Goal: Task Accomplishment & Management: Manage account settings

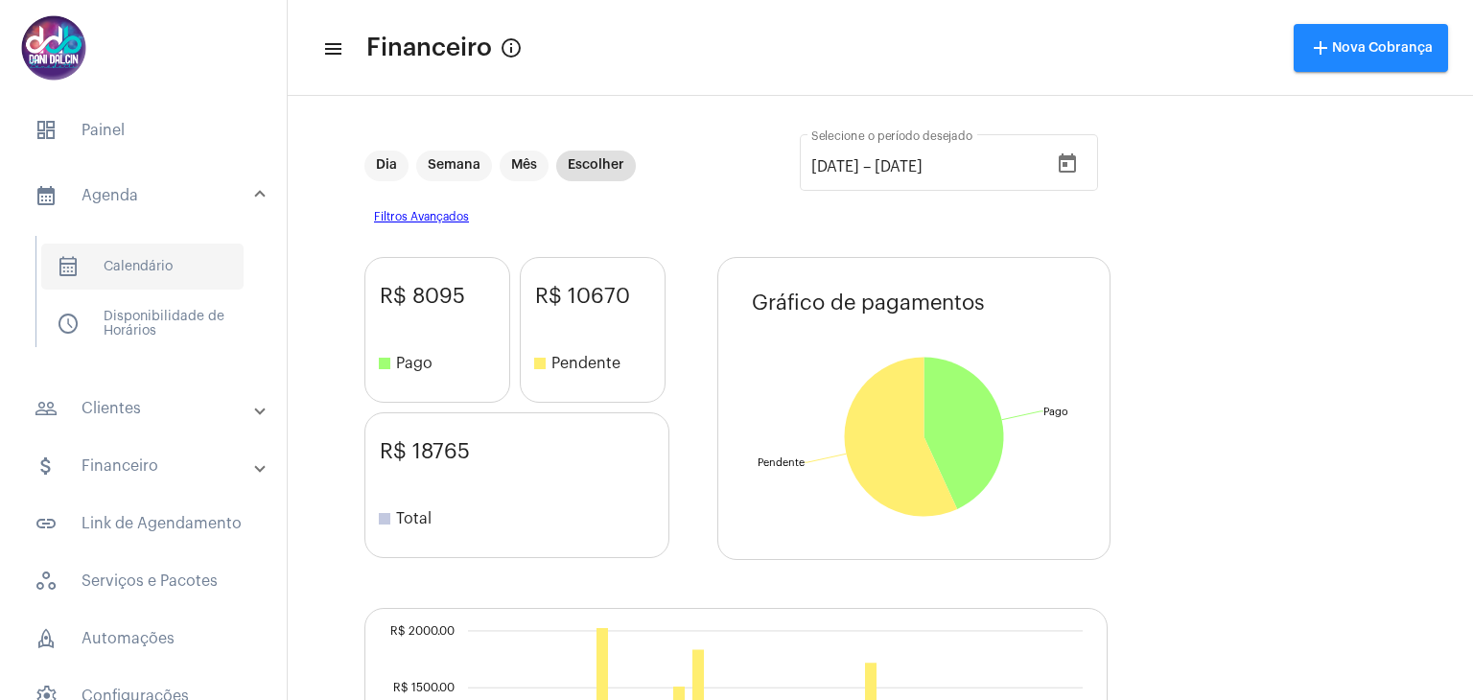
click at [161, 254] on span "calendar_month_outlined Calendário" at bounding box center [142, 267] width 202 height 46
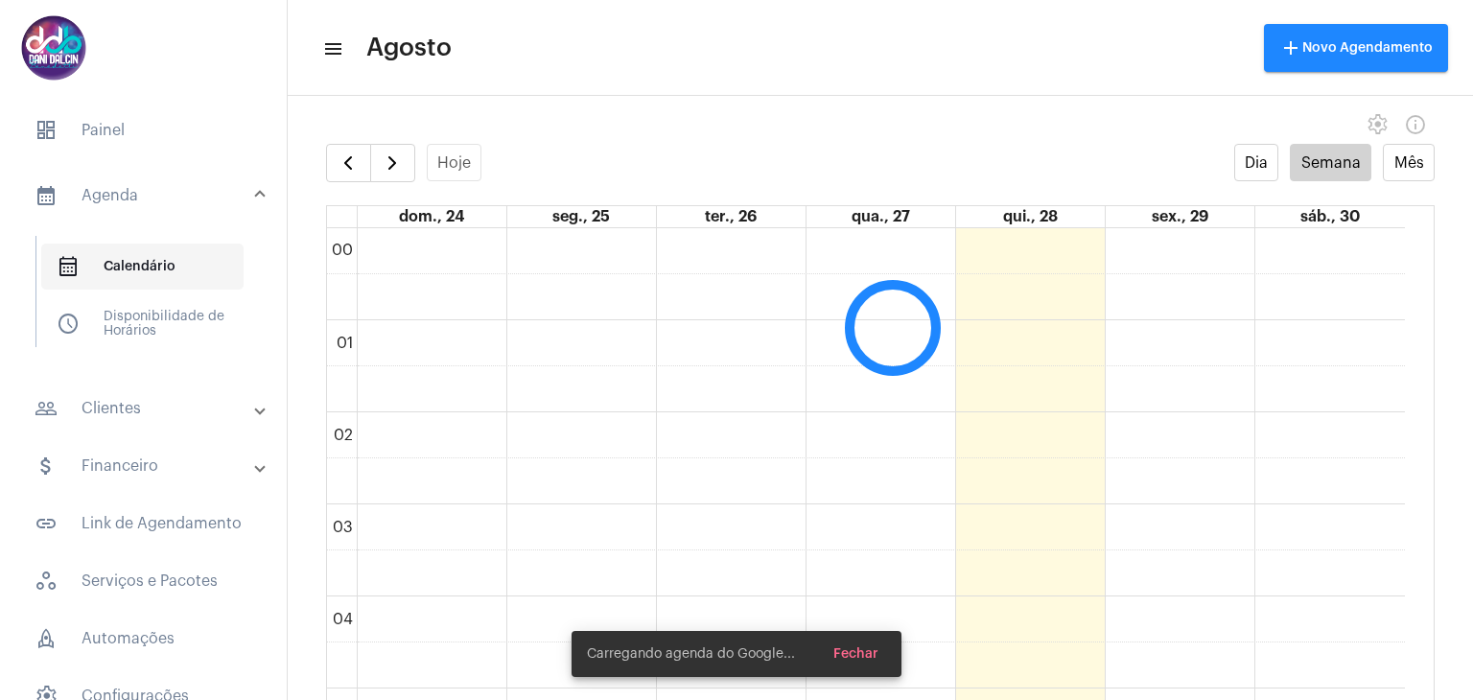
scroll to position [552, 0]
click at [141, 413] on mat-panel-title "people_outline Clientes" at bounding box center [145, 408] width 221 height 23
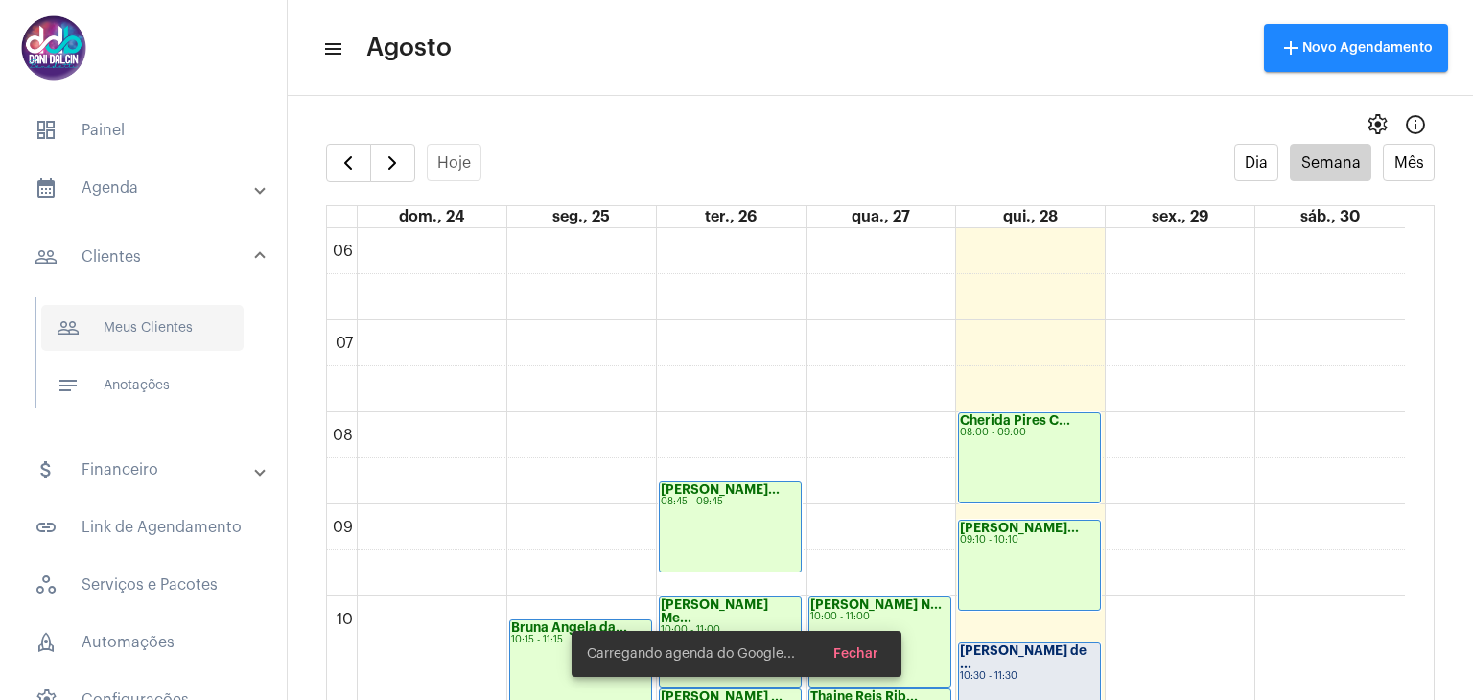
click at [148, 330] on span "people_outline Meus Clientes" at bounding box center [142, 328] width 202 height 46
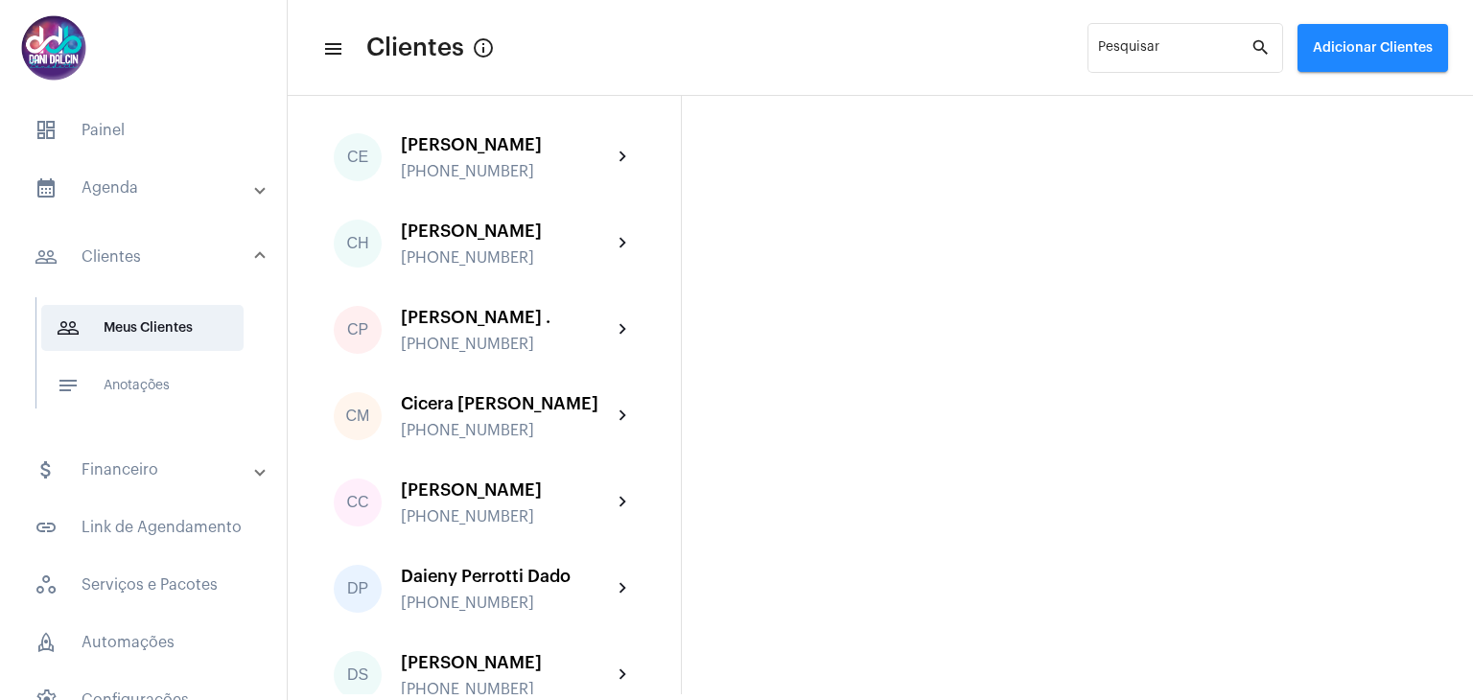
scroll to position [1055, 0]
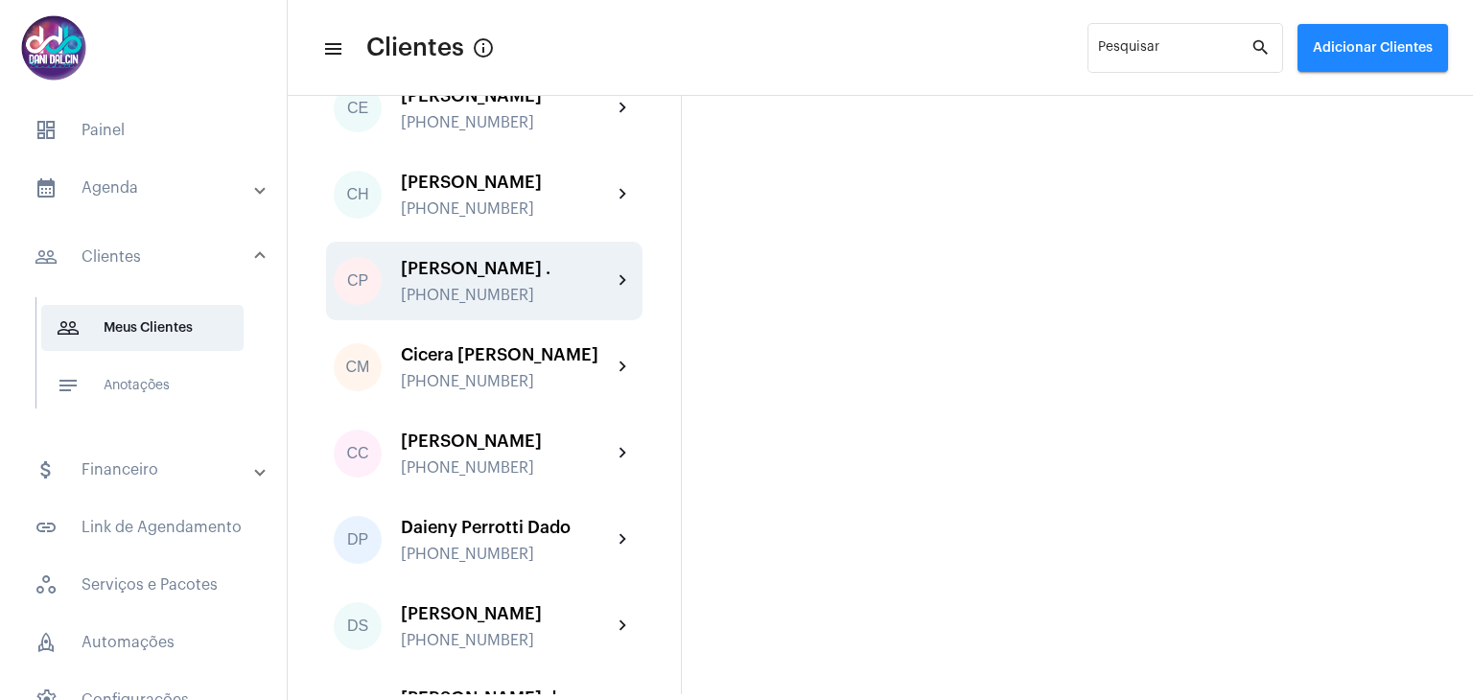
click at [540, 278] on div "[PERSON_NAME] ." at bounding box center [506, 268] width 211 height 19
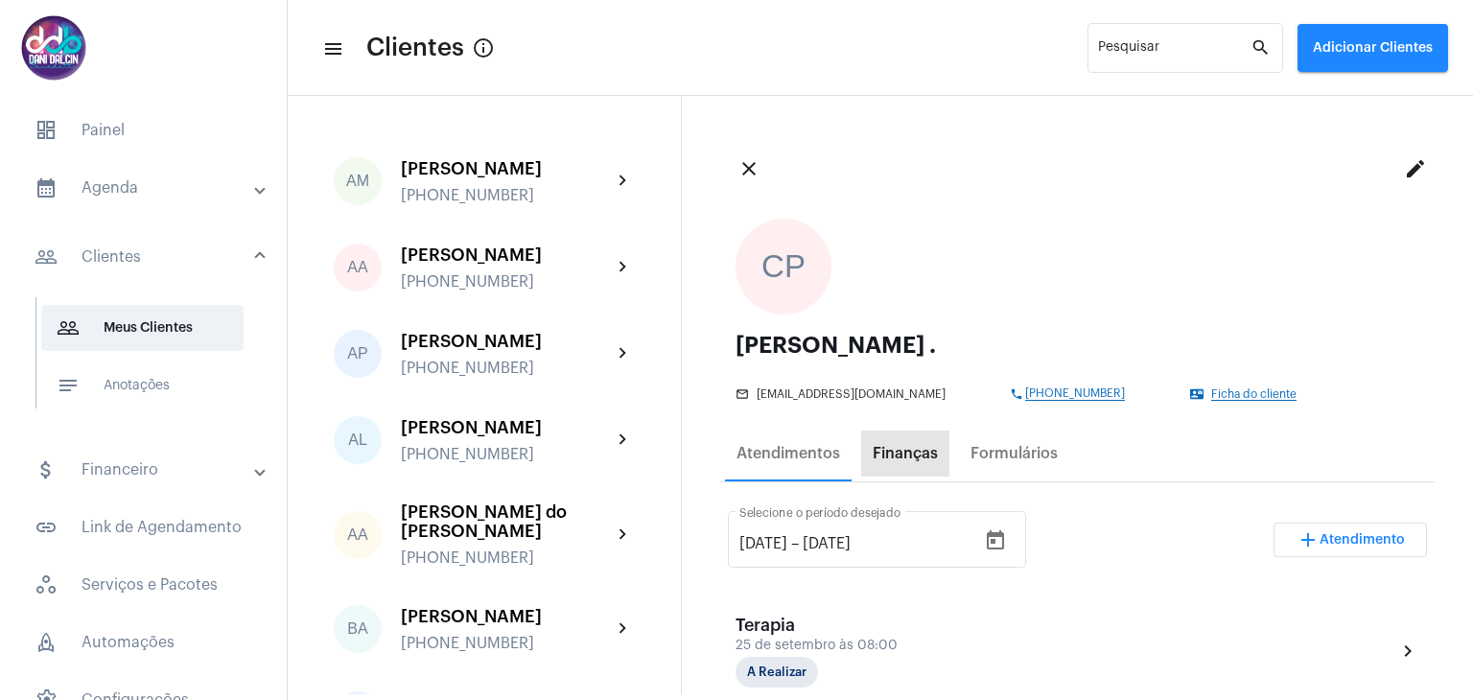
click at [884, 453] on div "Finanças" at bounding box center [904, 453] width 65 height 17
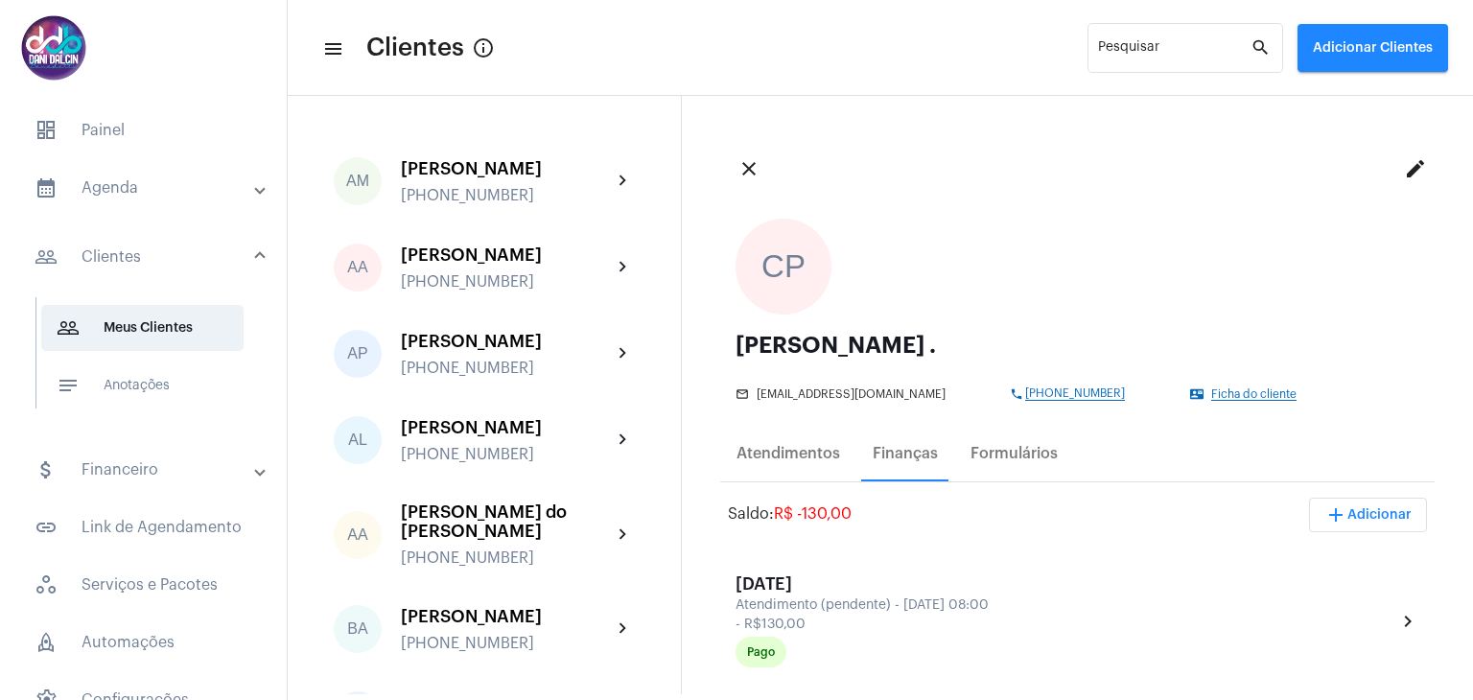
click at [1360, 512] on span "add Adicionar" at bounding box center [1367, 514] width 87 height 13
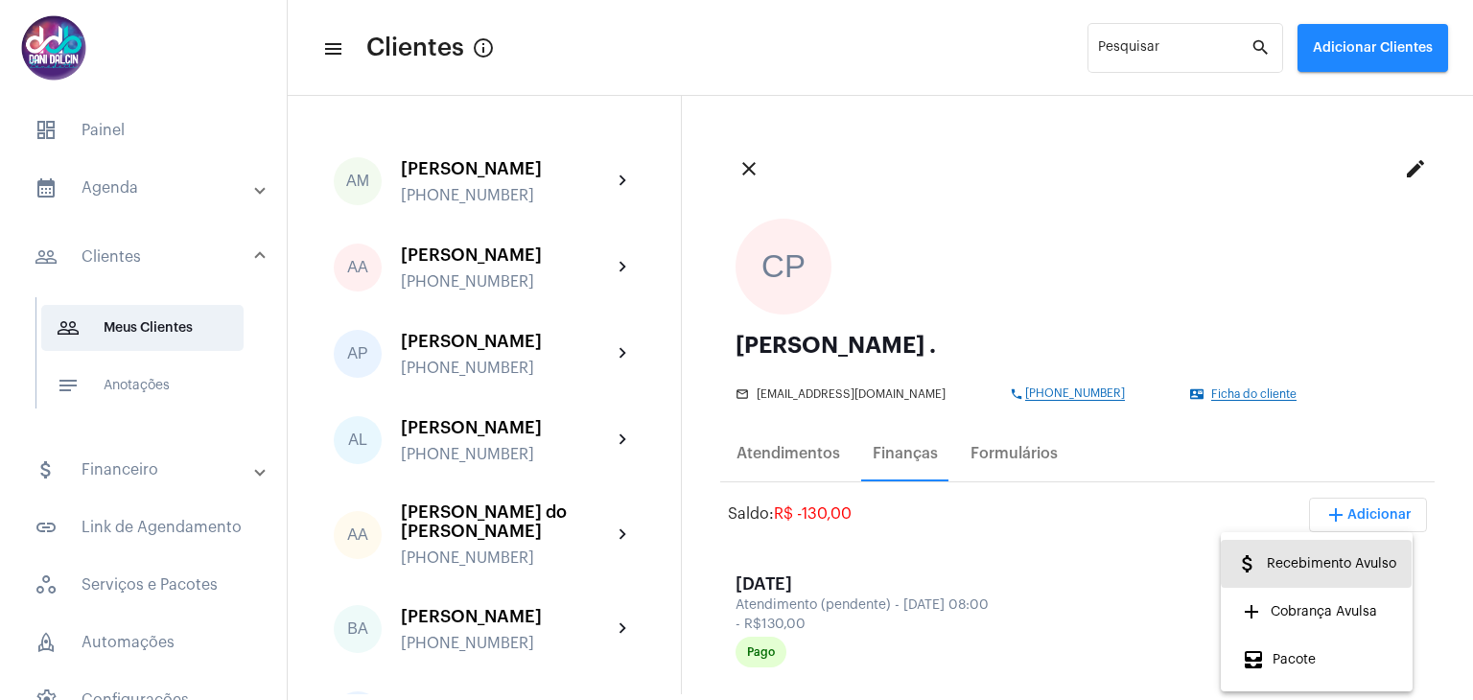
click at [1350, 562] on span "attach_money Recebimento Avulso" at bounding box center [1316, 563] width 160 height 35
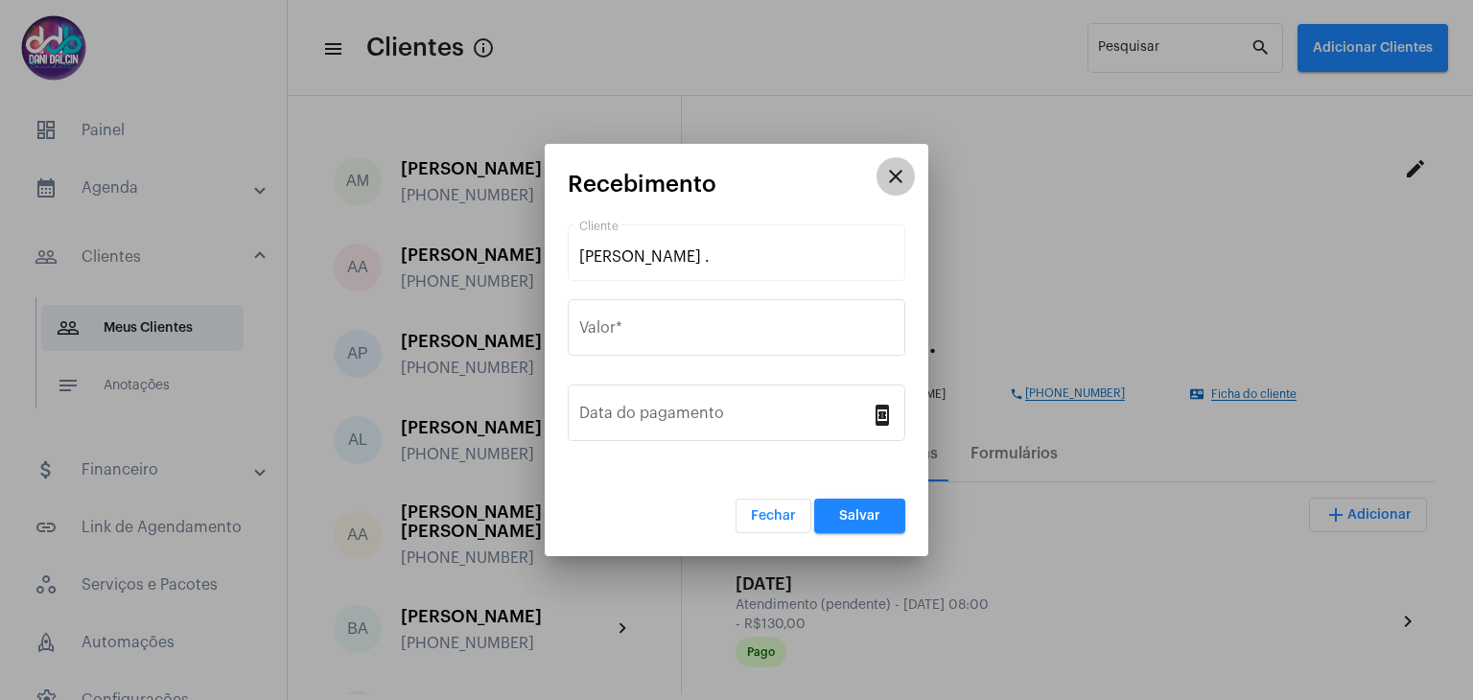
click at [900, 178] on mat-icon "close" at bounding box center [895, 176] width 23 height 23
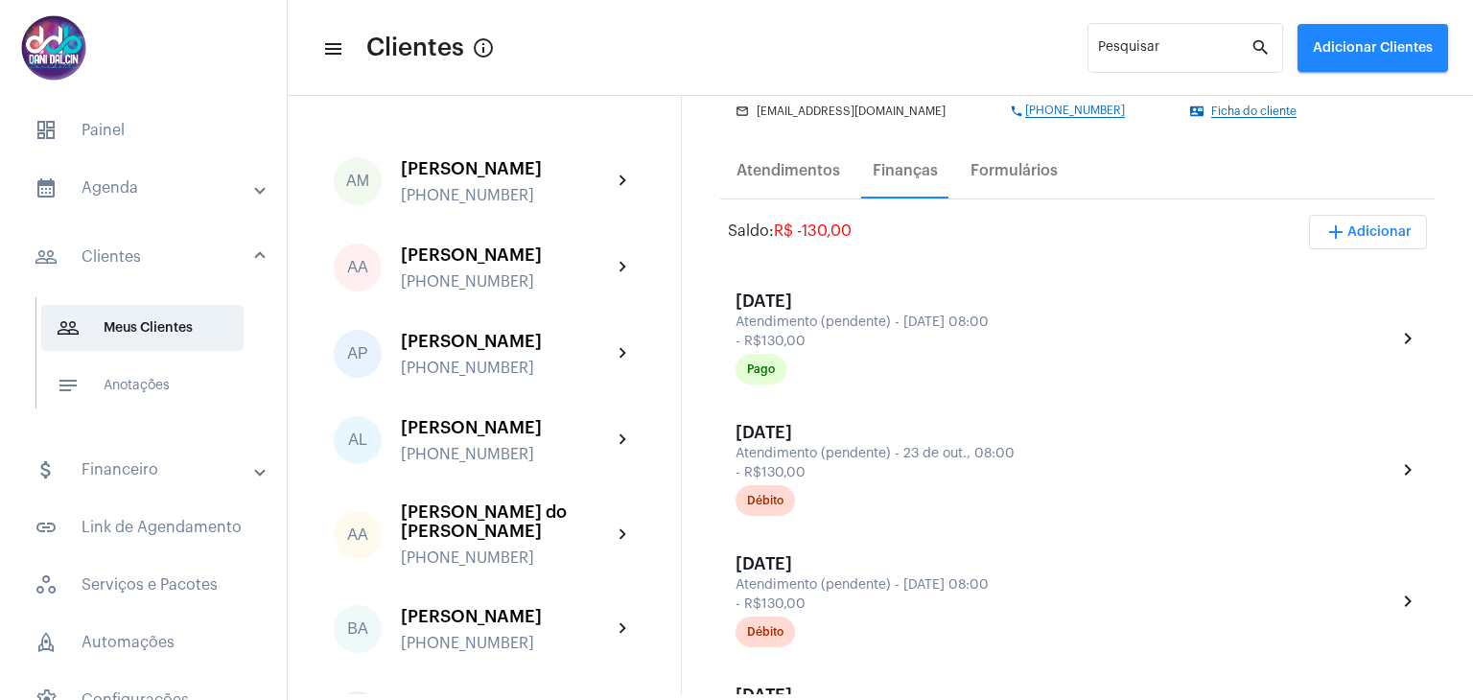
scroll to position [383, 0]
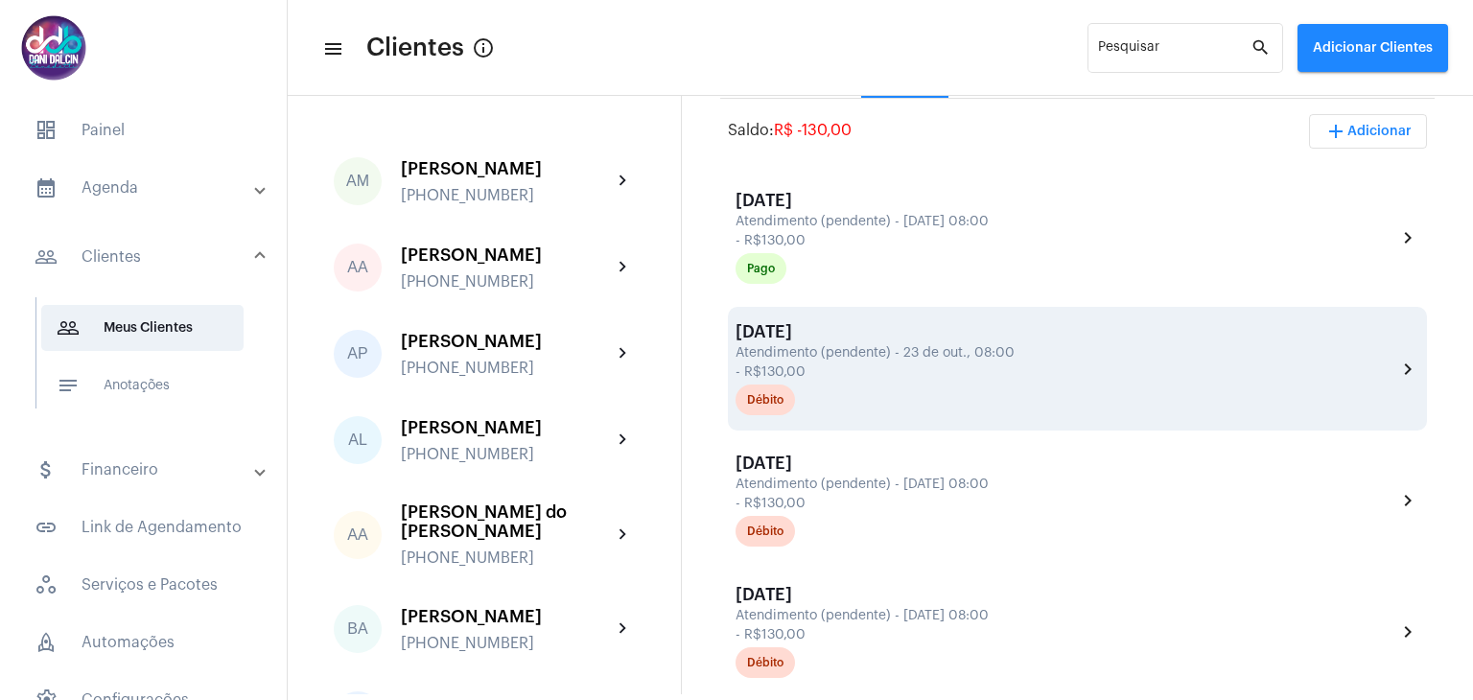
click at [884, 346] on div "Atendimento (pendente) - 23 de out., 08:00" at bounding box center [1063, 353] width 656 height 14
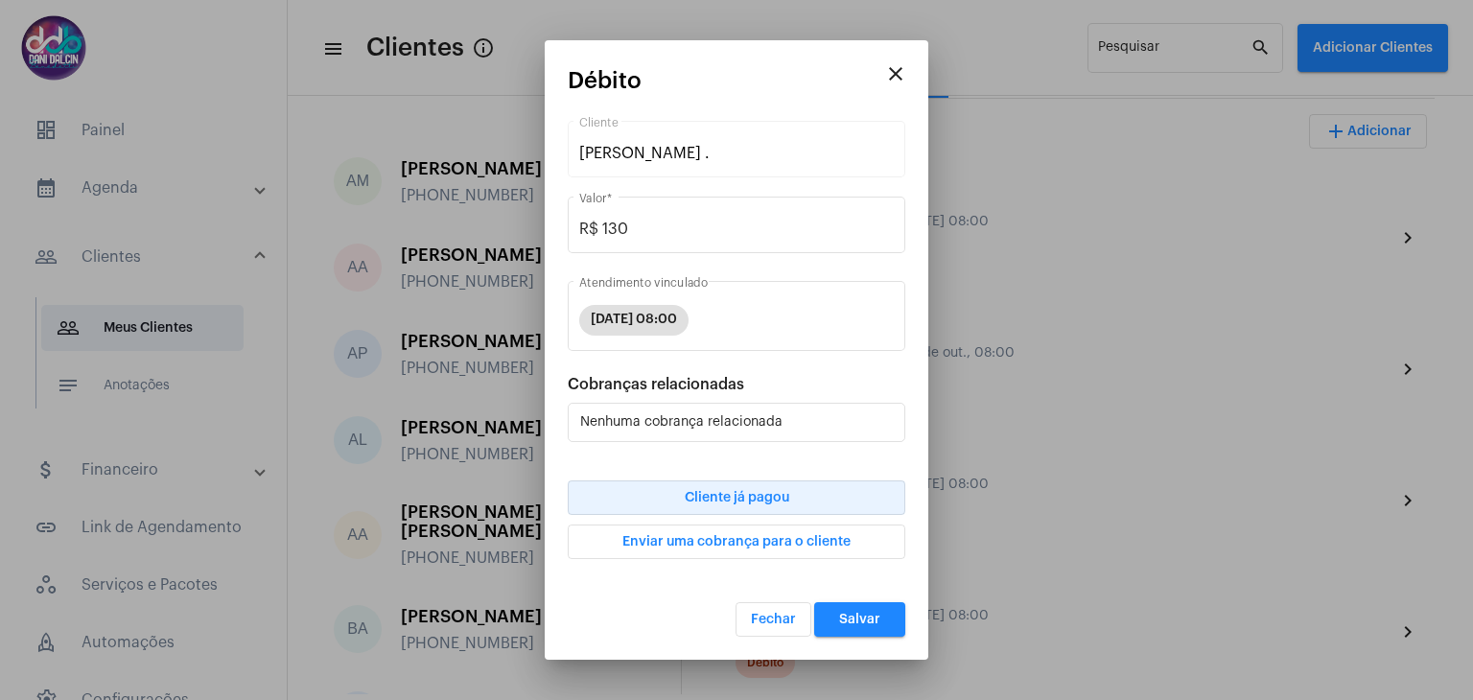
click at [769, 491] on span "Cliente já pagou" at bounding box center [737, 497] width 104 height 13
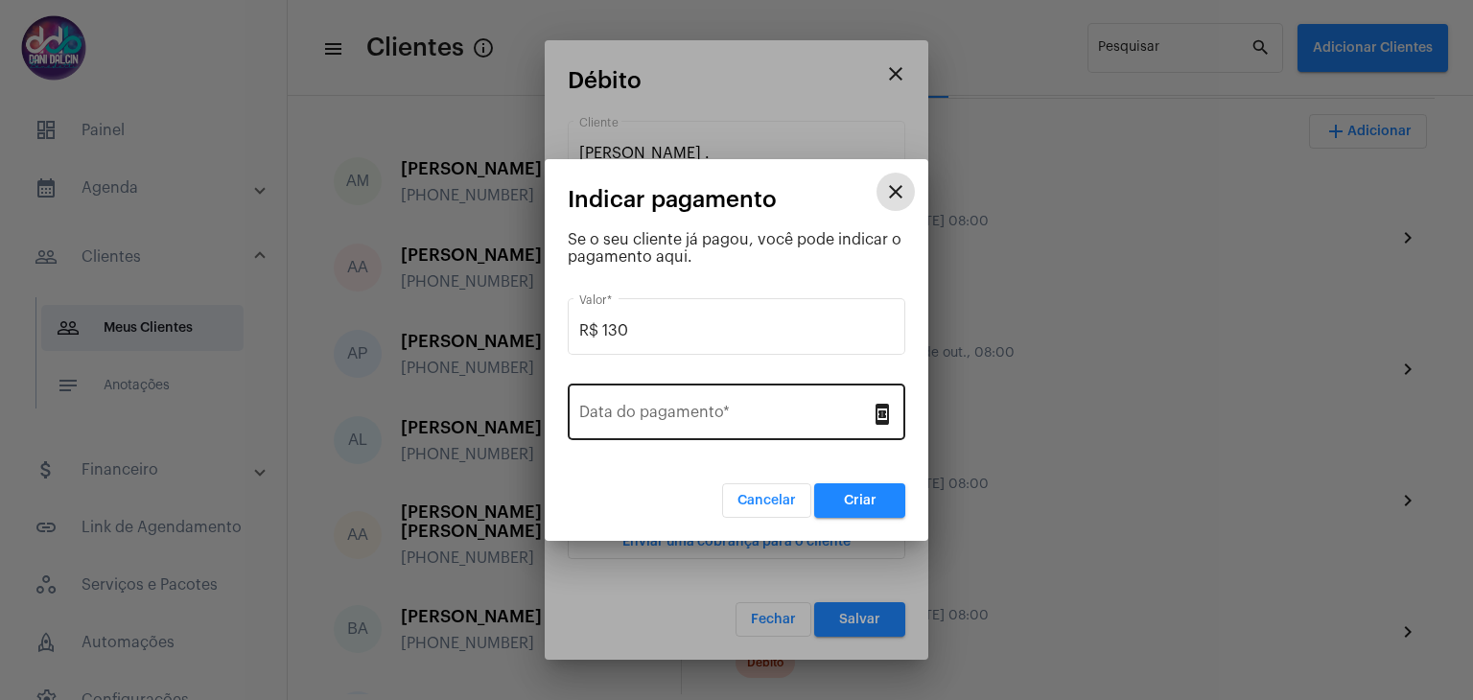
click at [709, 414] on input "Data do pagamento *" at bounding box center [724, 415] width 291 height 17
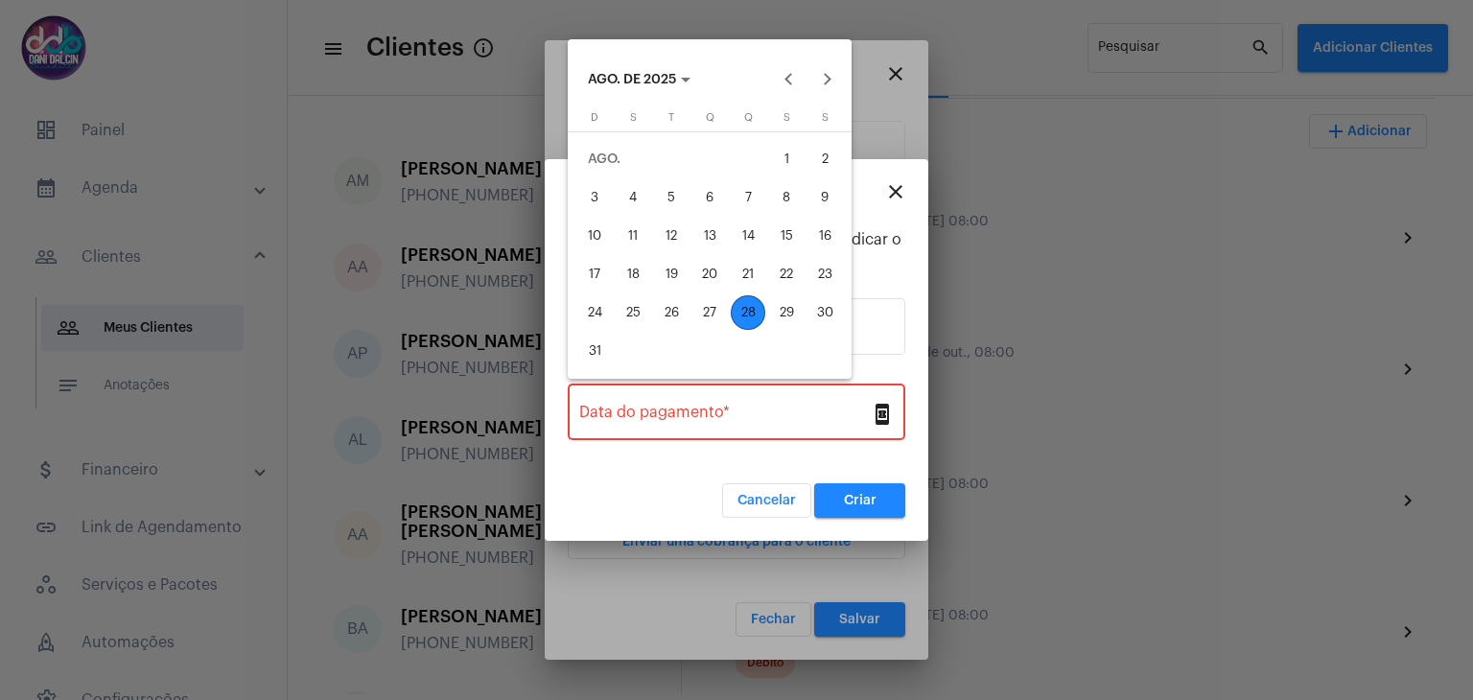
click at [752, 312] on div "28" at bounding box center [748, 312] width 35 height 35
type input "[DATE]"
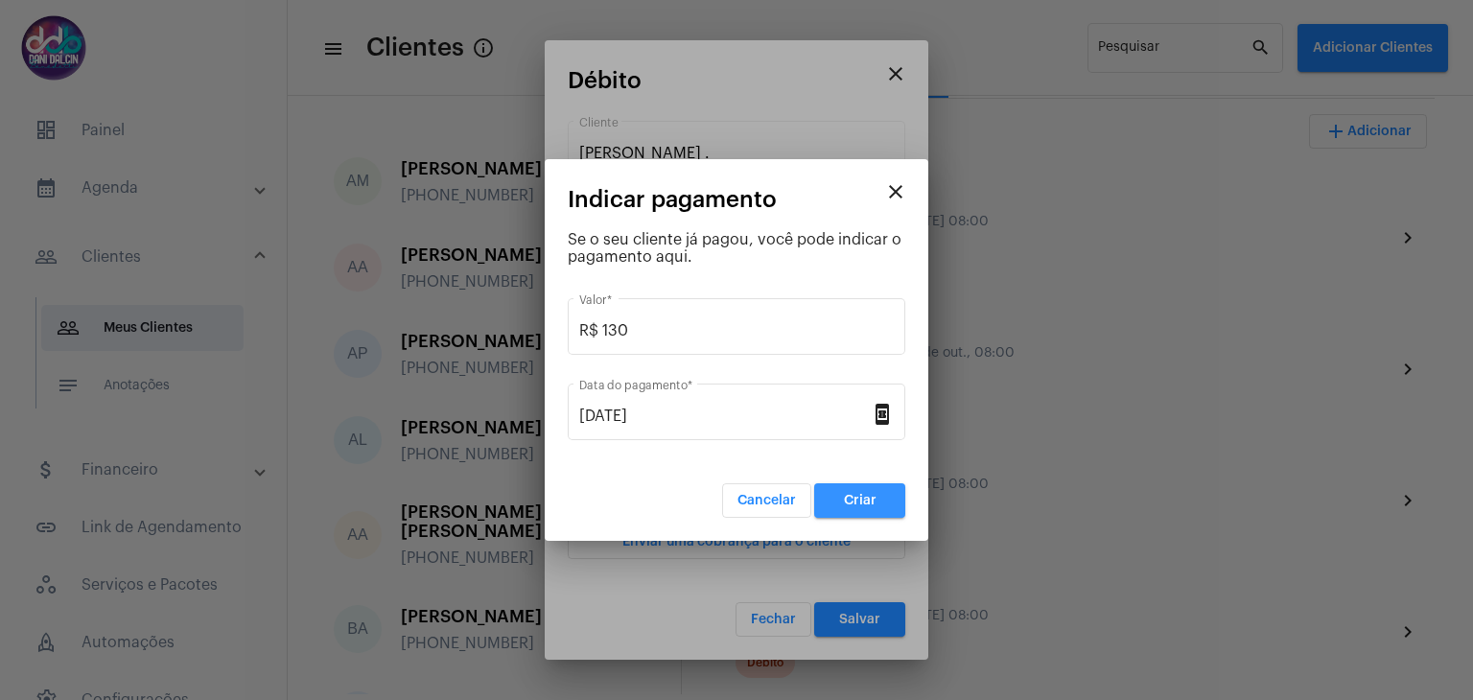
click at [858, 497] on span "Criar" at bounding box center [860, 500] width 33 height 13
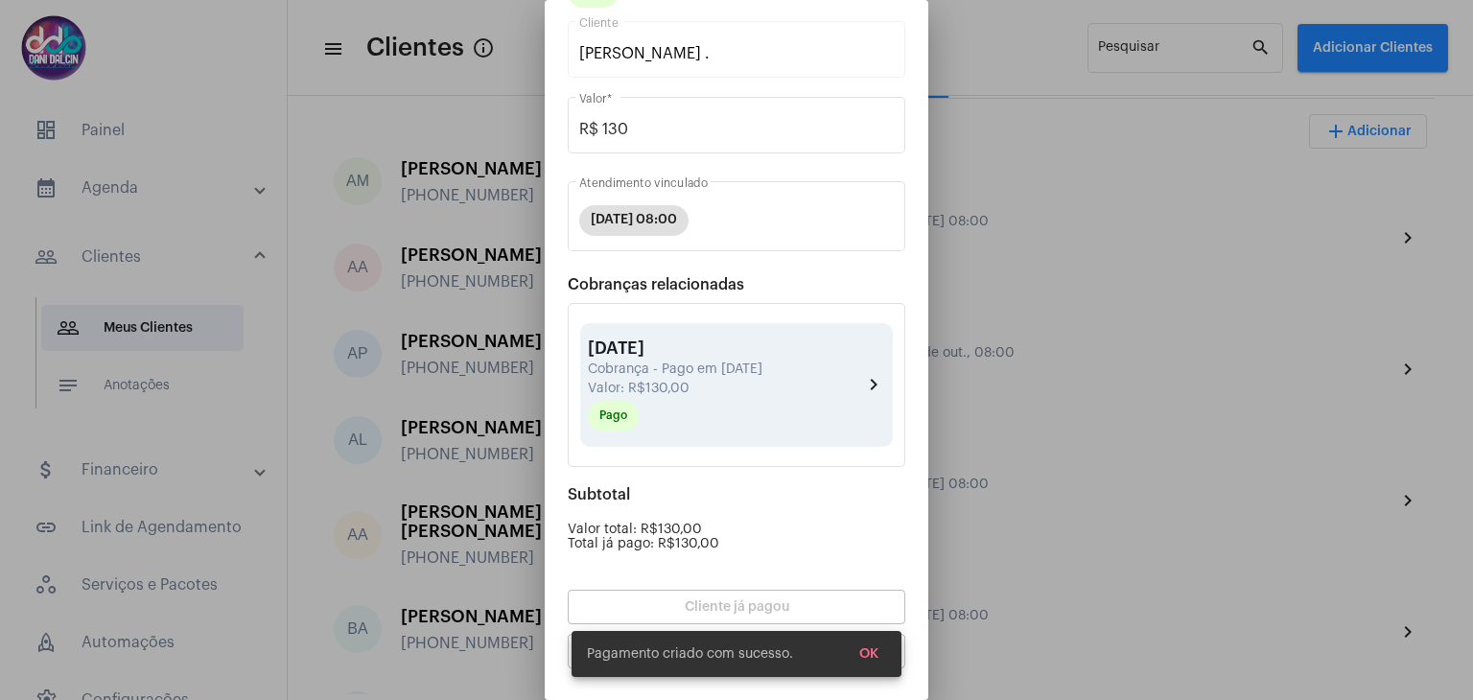
scroll to position [167, 0]
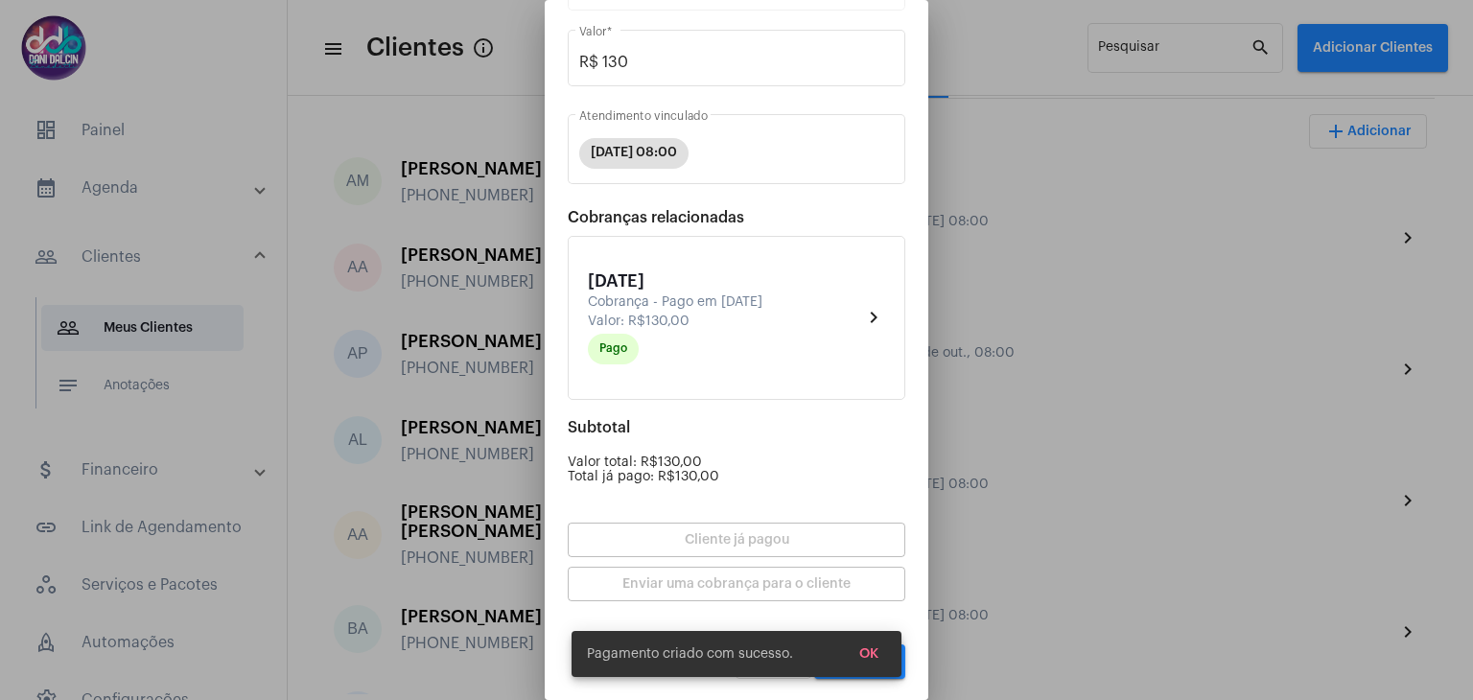
click at [868, 656] on span "OK" at bounding box center [868, 653] width 19 height 13
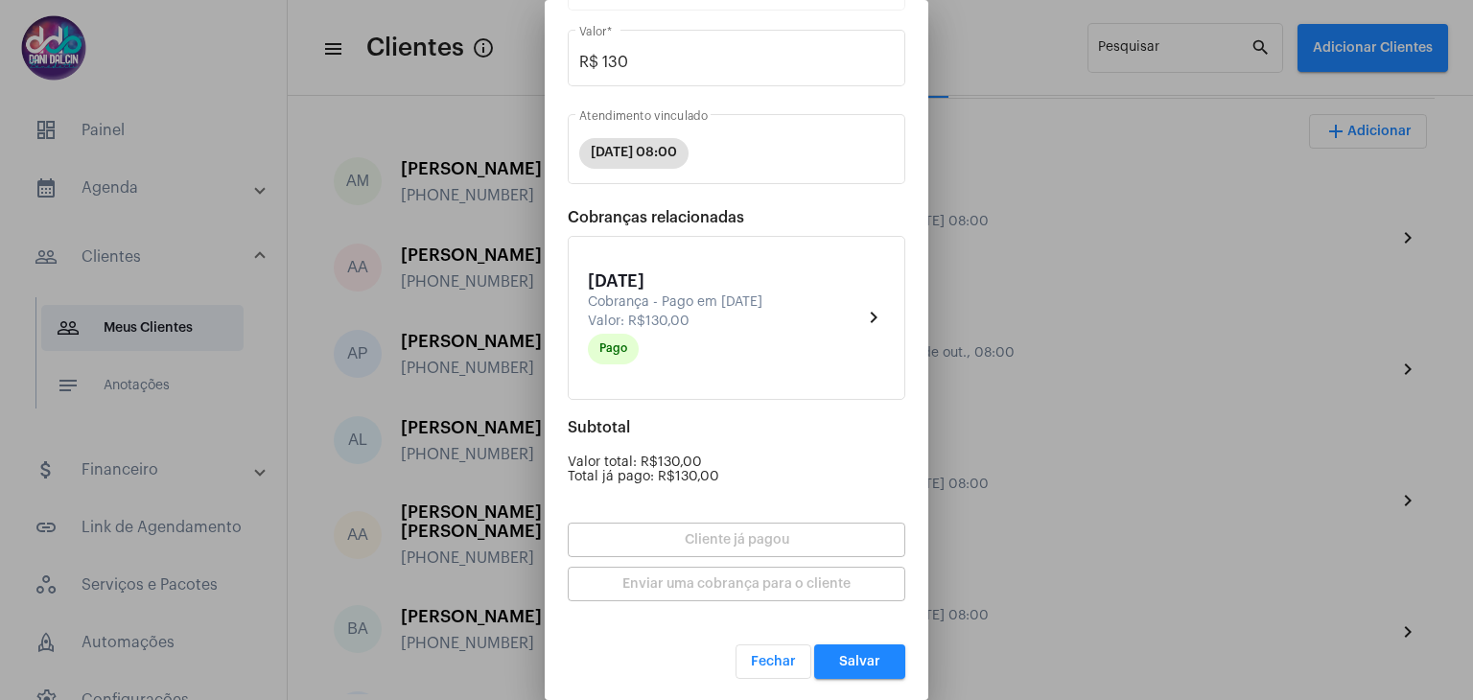
click at [867, 662] on button "Salvar" at bounding box center [859, 661] width 91 height 35
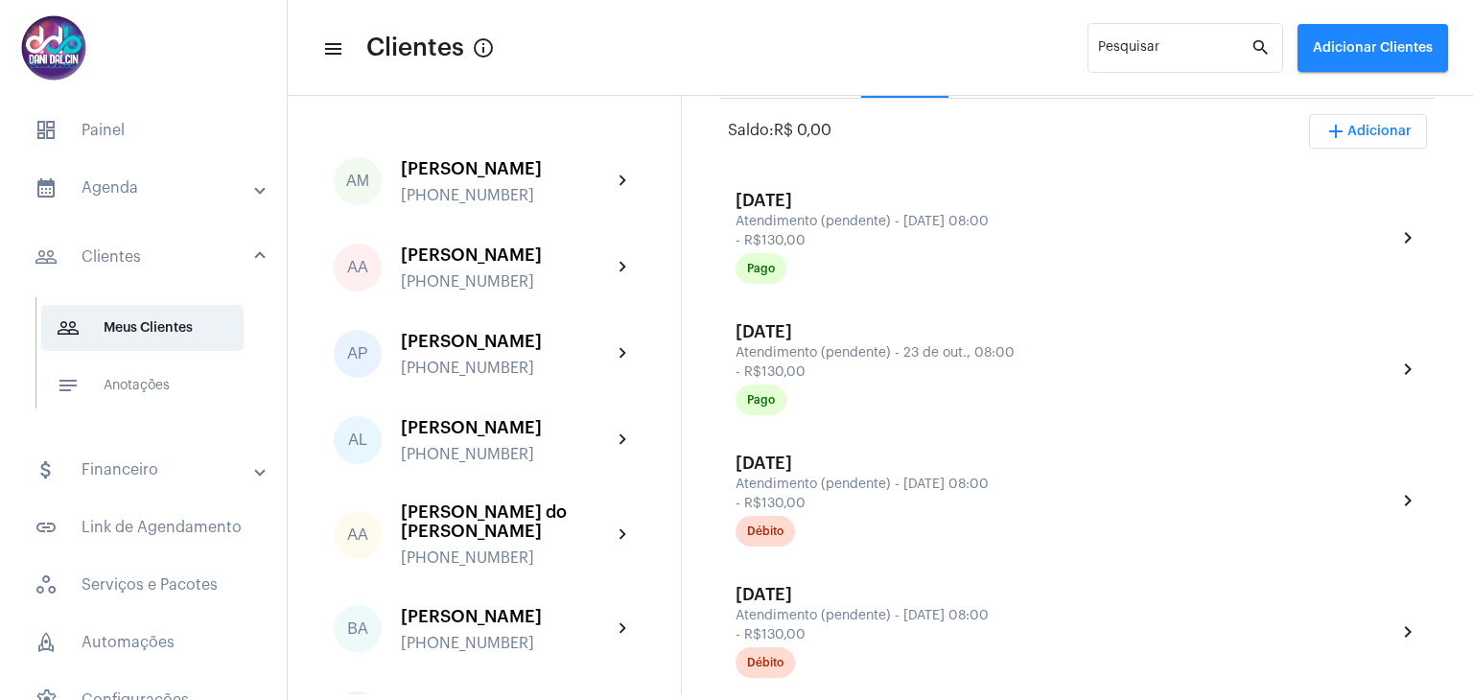
click at [178, 191] on mat-panel-title "calendar_month_outlined Agenda" at bounding box center [145, 187] width 221 height 23
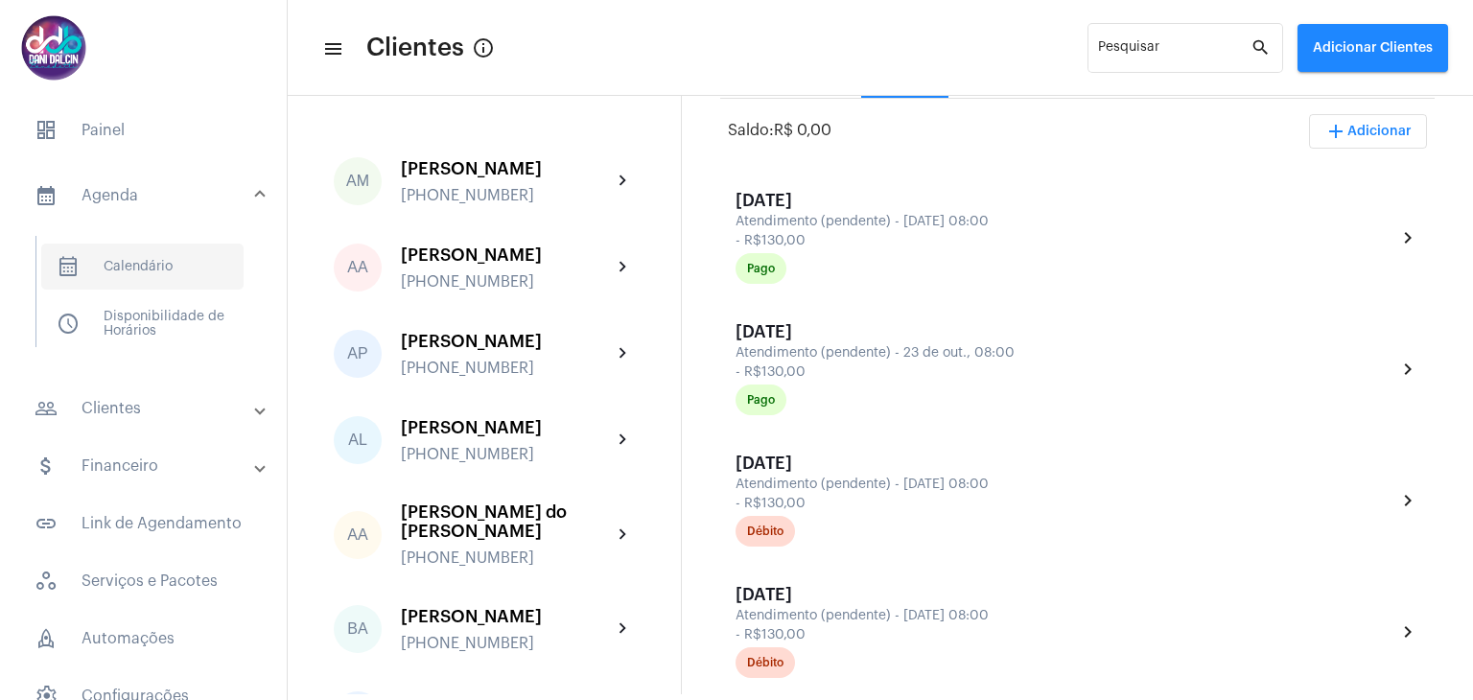
click at [162, 254] on span "calendar_month_outlined Calendário" at bounding box center [142, 267] width 202 height 46
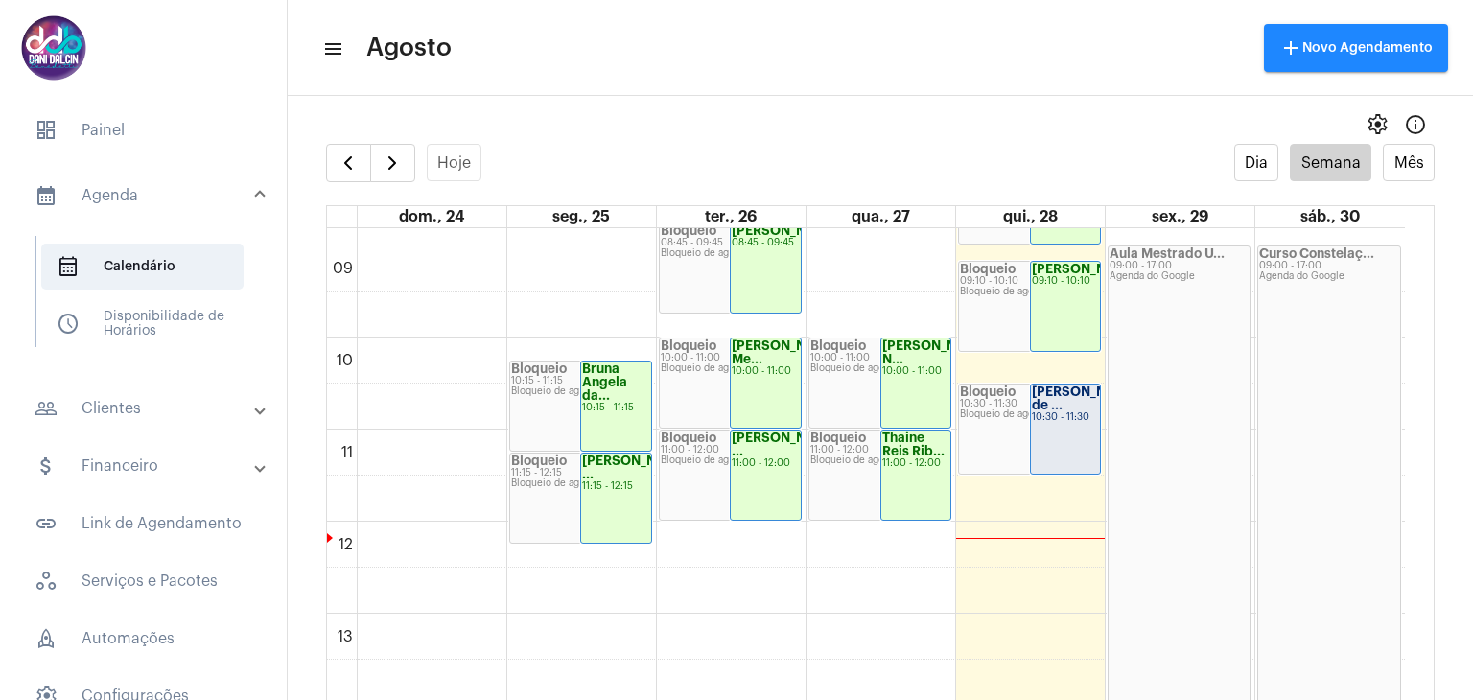
scroll to position [842, 0]
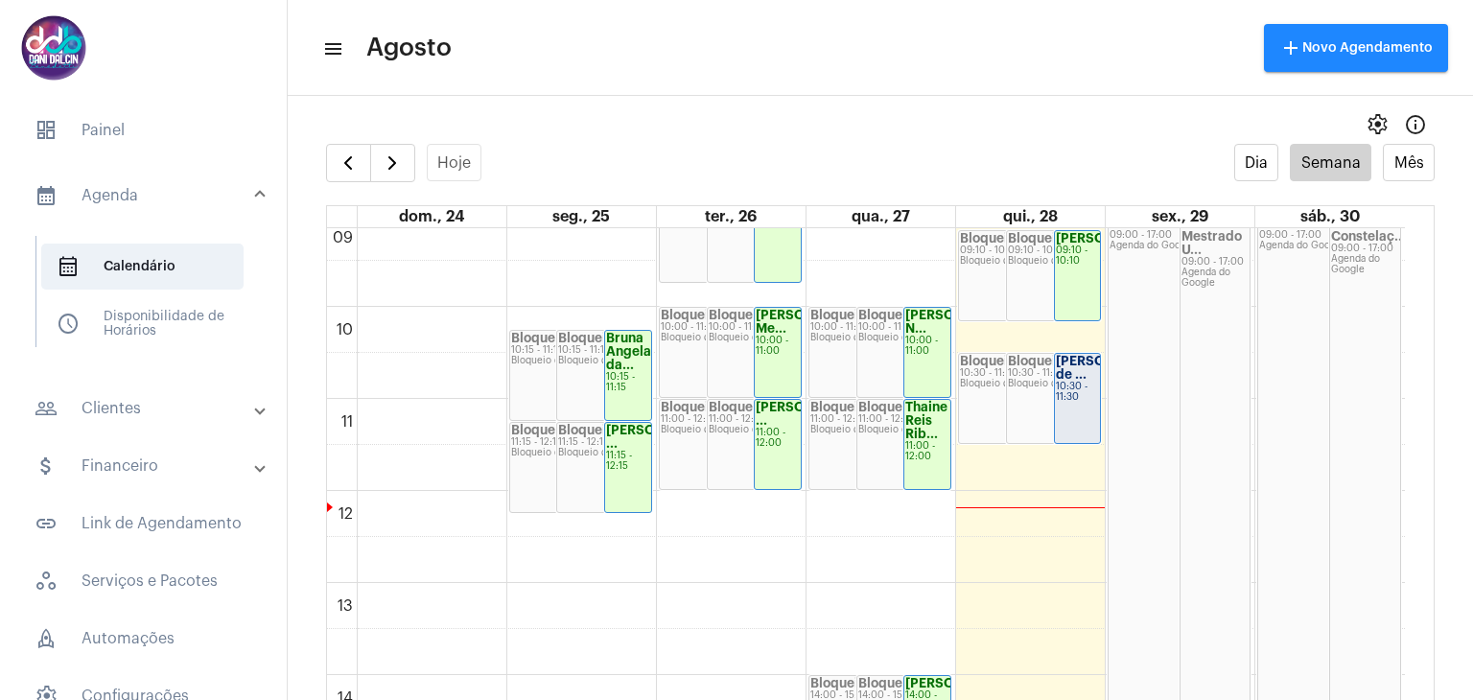
click at [1079, 373] on strong "[PERSON_NAME] de ..." at bounding box center [1109, 368] width 107 height 26
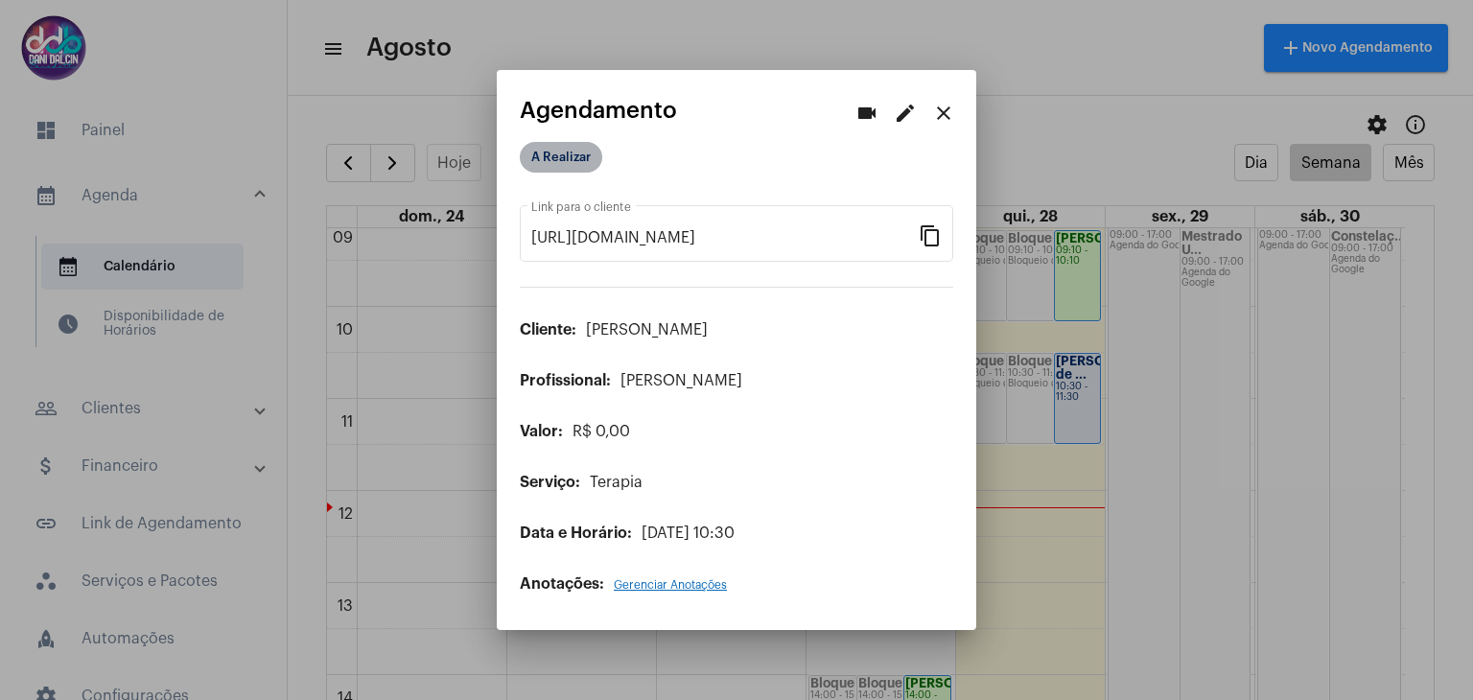
click at [581, 158] on mat-chip "A Realizar" at bounding box center [561, 157] width 82 height 31
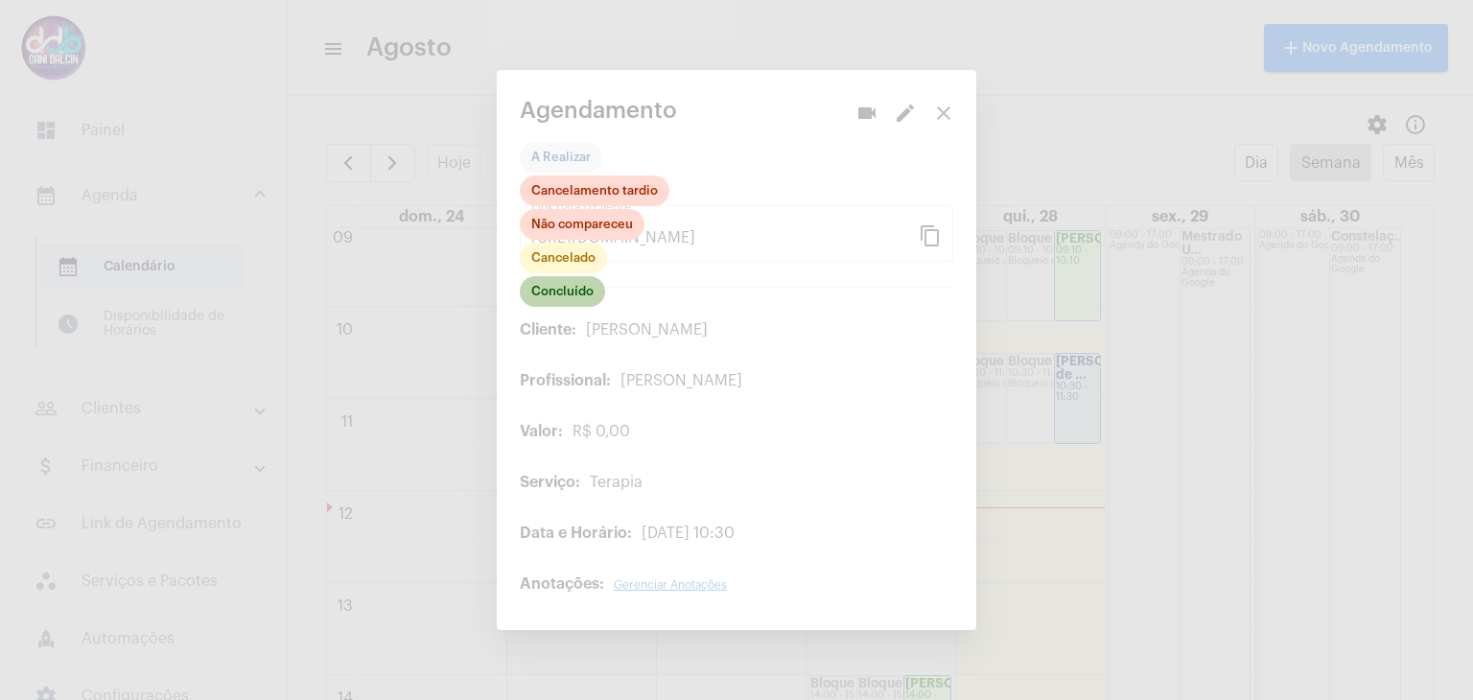
click at [559, 290] on mat-chip "Concluído" at bounding box center [562, 291] width 85 height 31
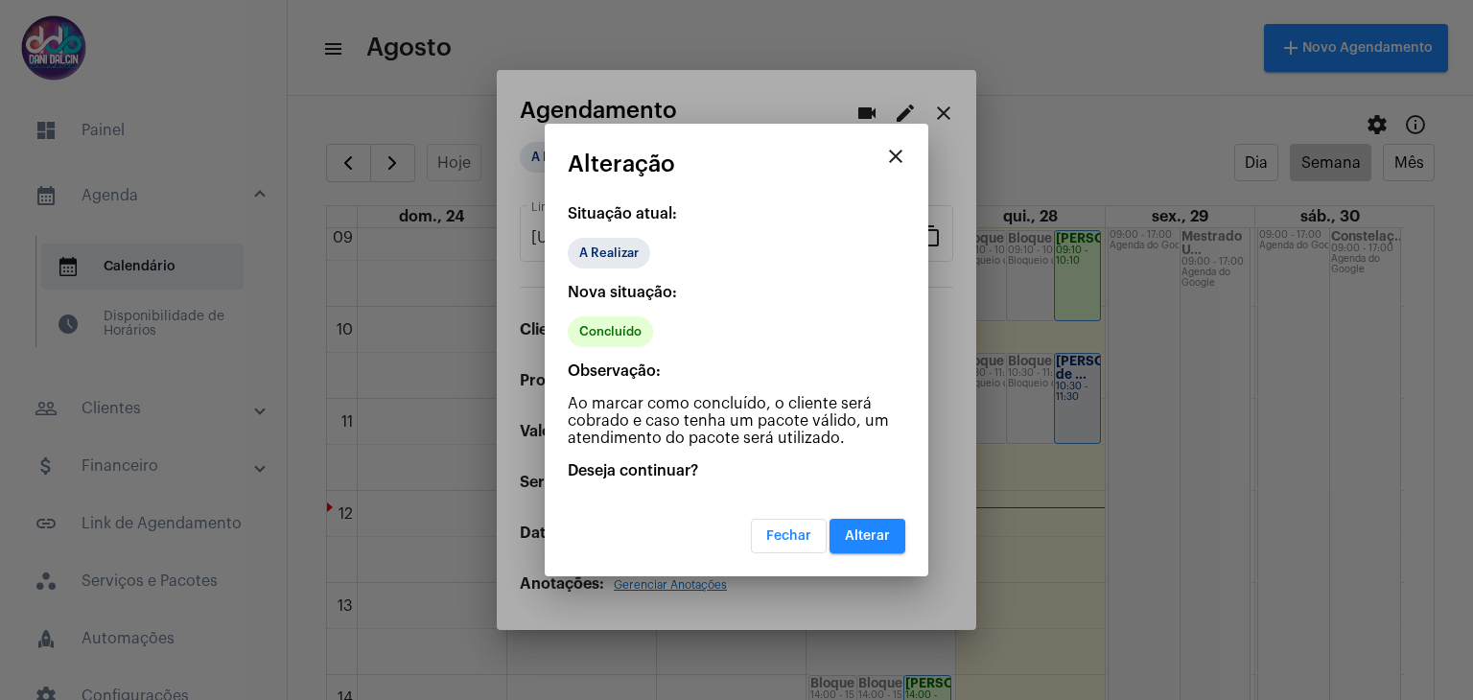
click at [870, 529] on span "Alterar" at bounding box center [867, 535] width 45 height 13
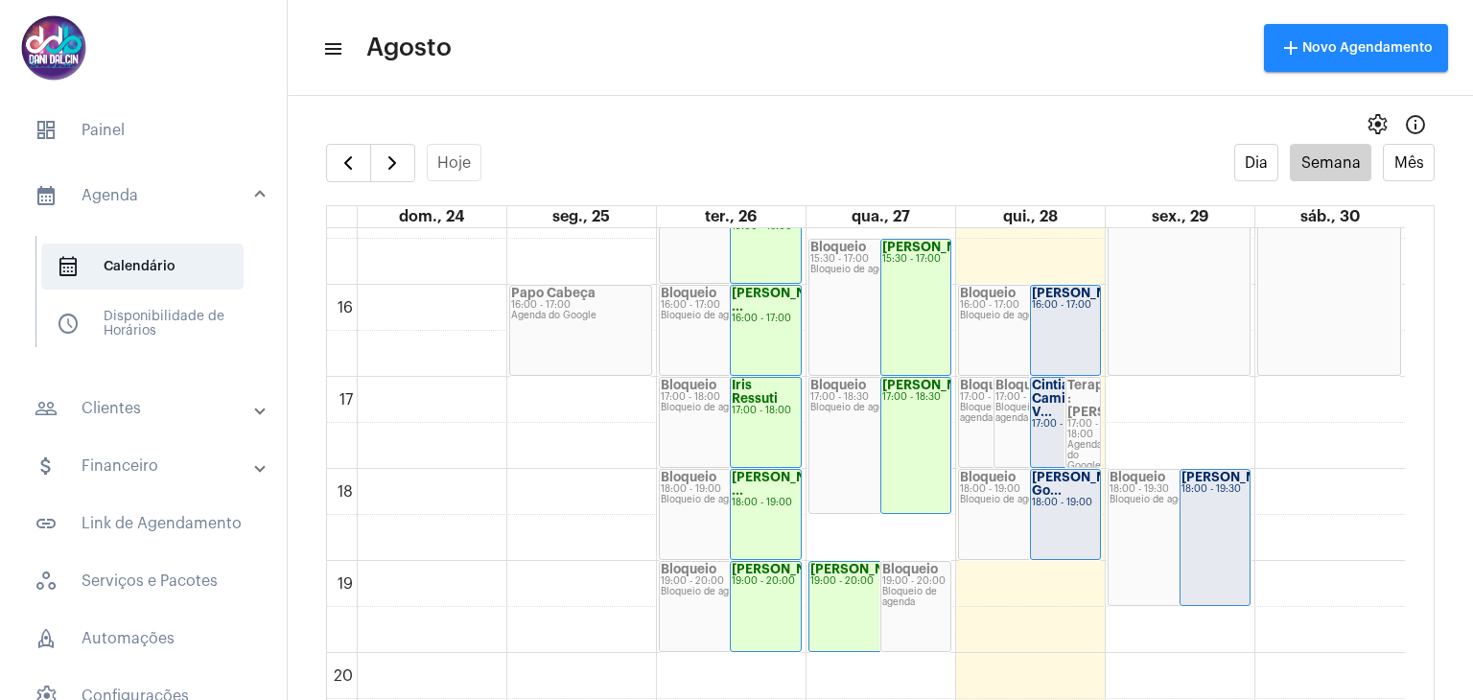
scroll to position [1417, 0]
click at [1223, 517] on div "[PERSON_NAME] 18:00 - 19:30" at bounding box center [1215, 536] width 70 height 135
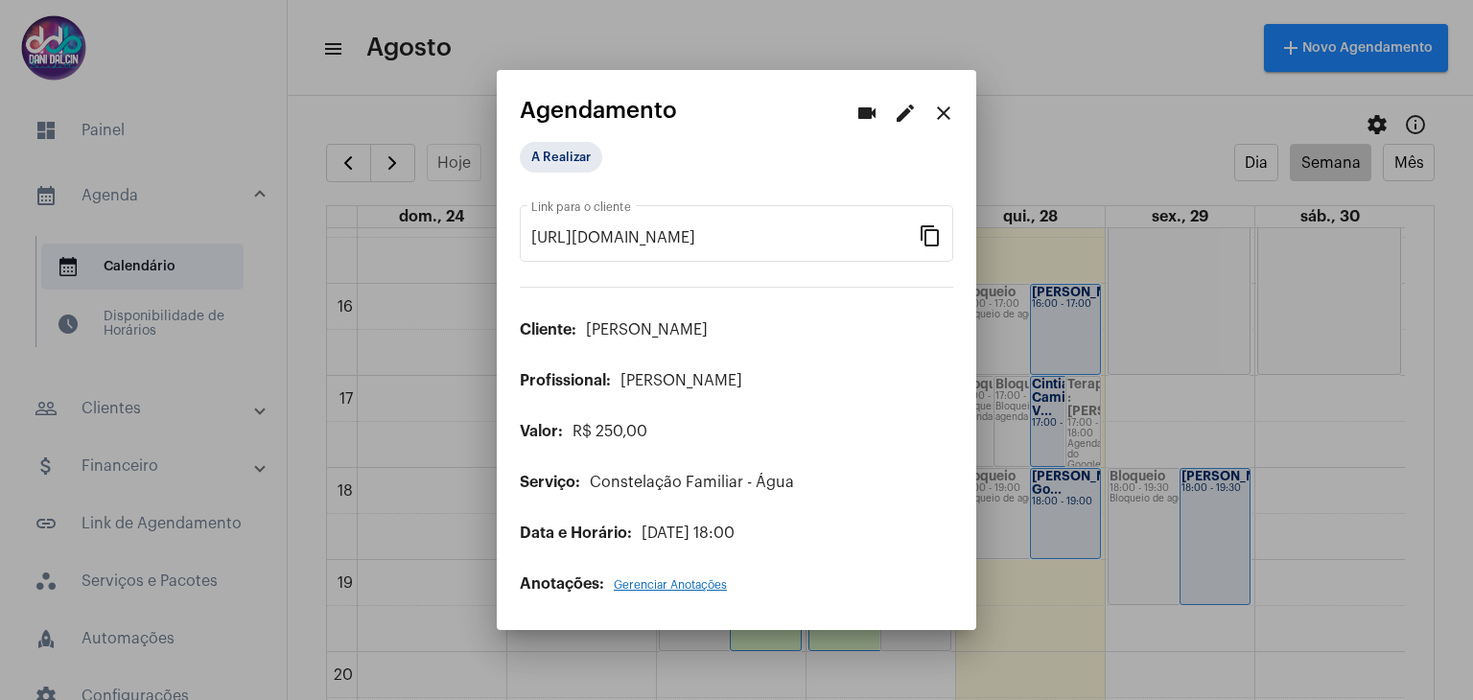
click at [909, 116] on mat-icon "edit" at bounding box center [905, 113] width 23 height 23
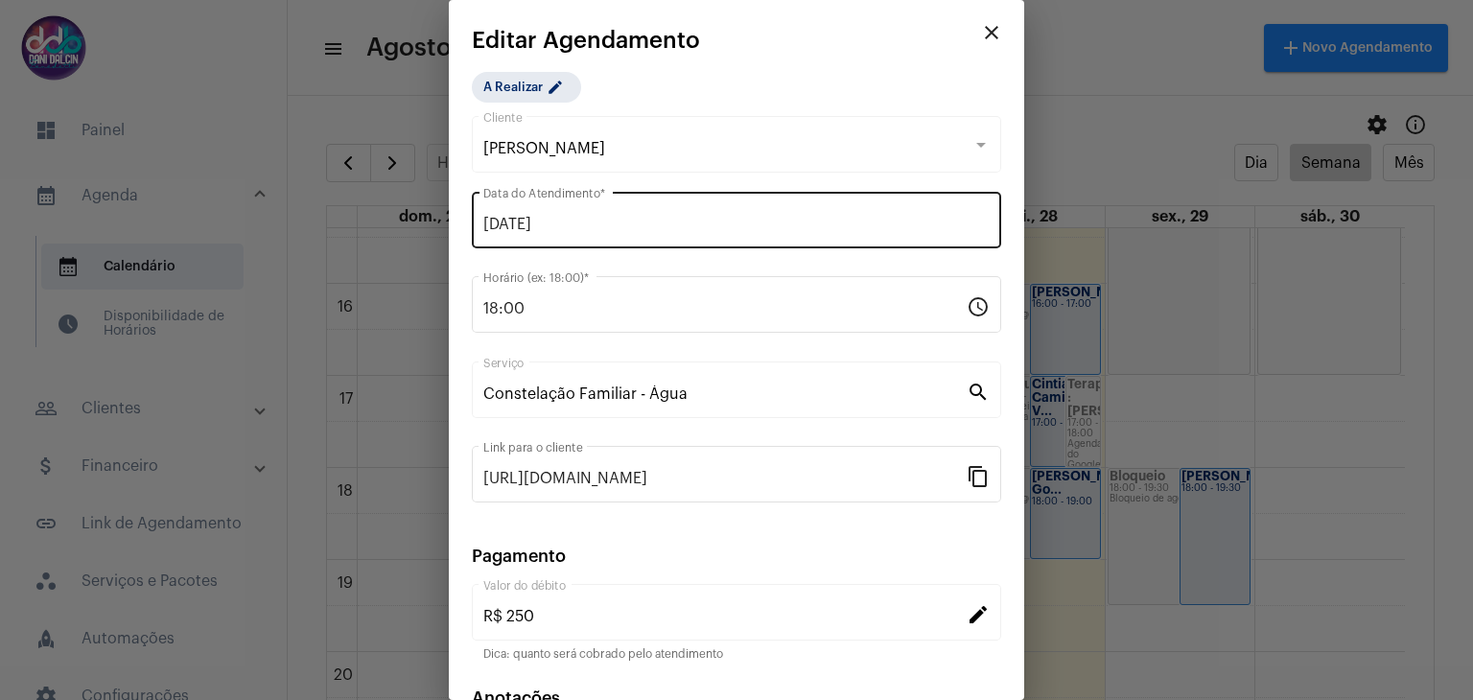
click at [724, 205] on div "[DATE] Data do Atendimento *" at bounding box center [736, 218] width 506 height 60
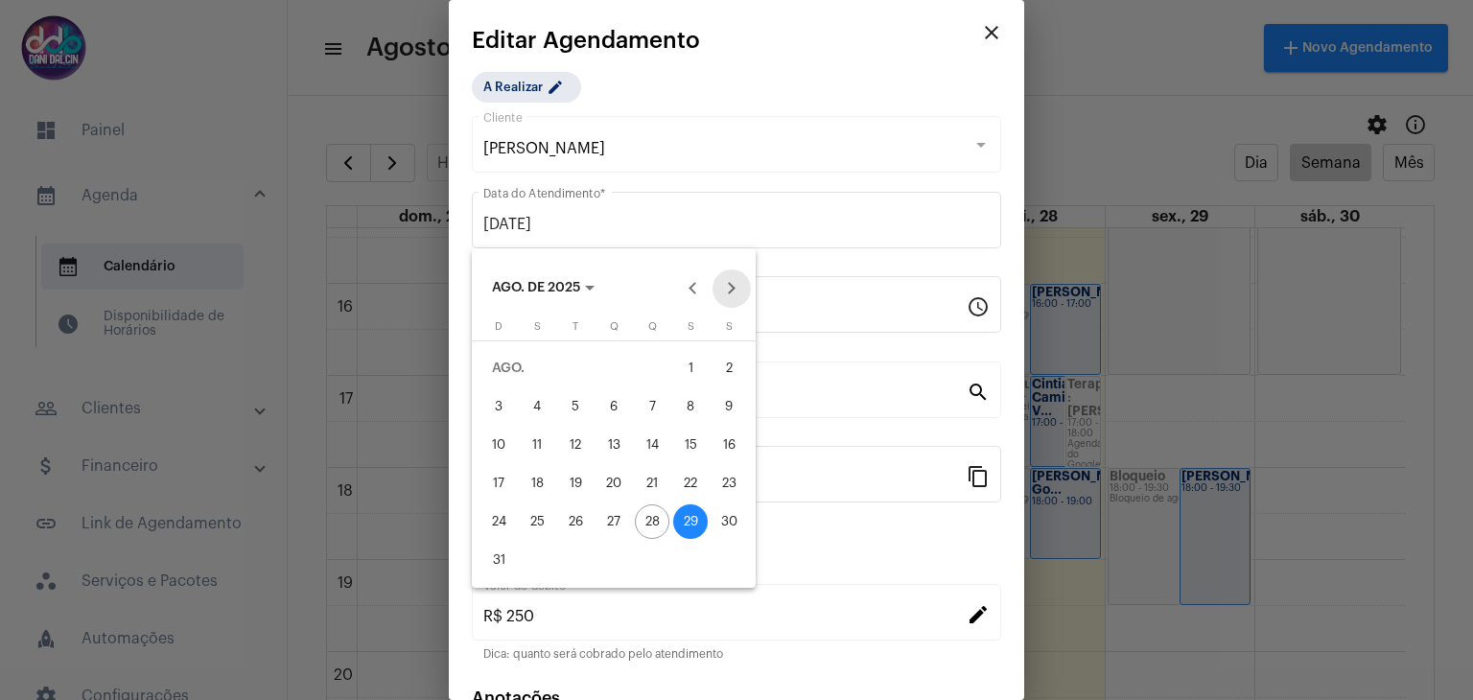
click at [732, 292] on button "Next month" at bounding box center [731, 288] width 38 height 38
click at [655, 411] on div "4" at bounding box center [652, 406] width 35 height 35
type input "[DATE]"
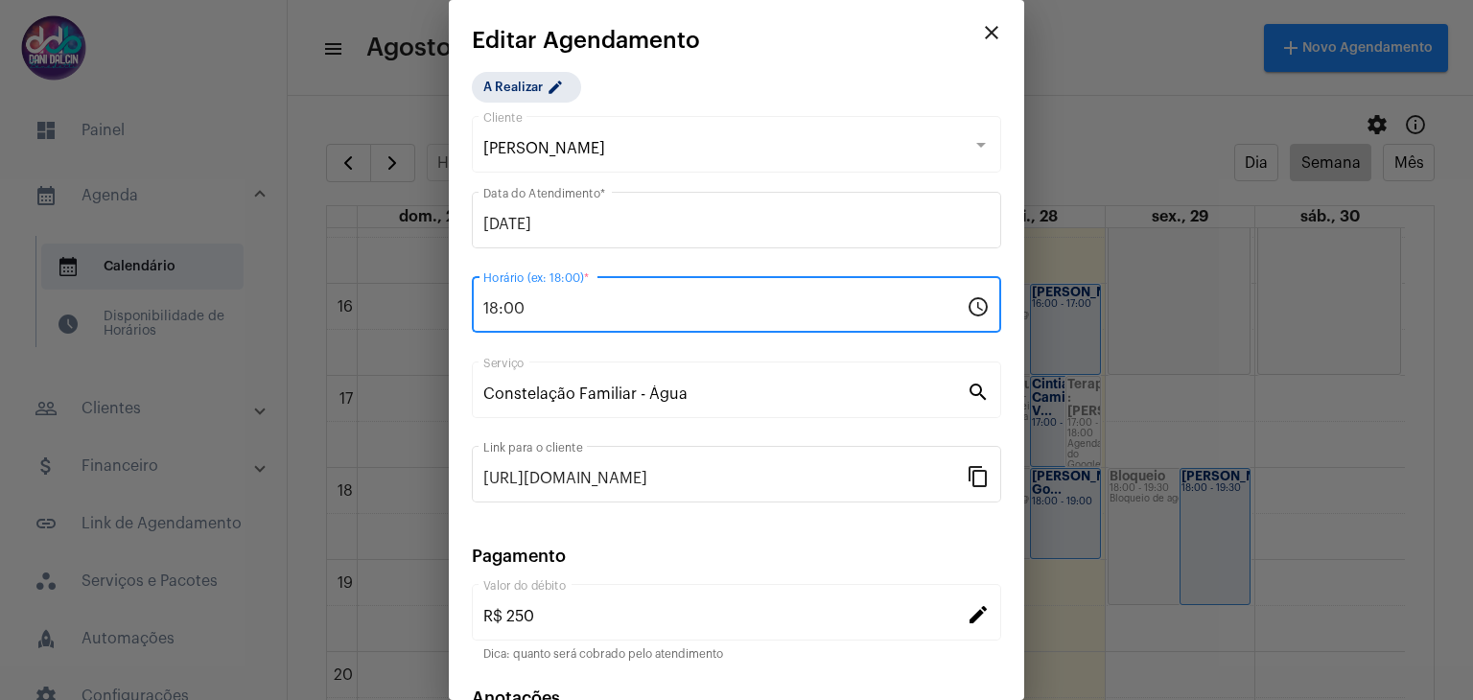
click at [541, 314] on input "18:00" at bounding box center [724, 308] width 483 height 17
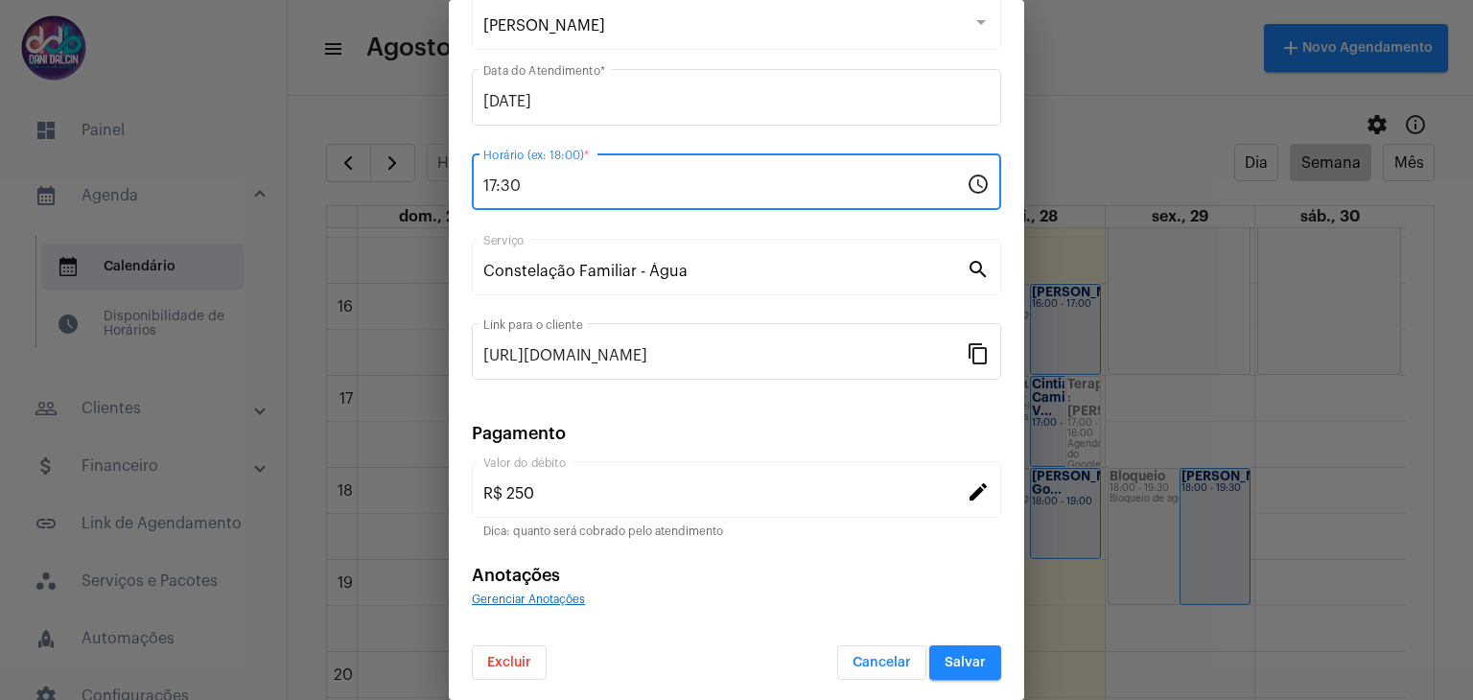
type input "17:30"
click at [968, 667] on button "Salvar" at bounding box center [965, 662] width 72 height 35
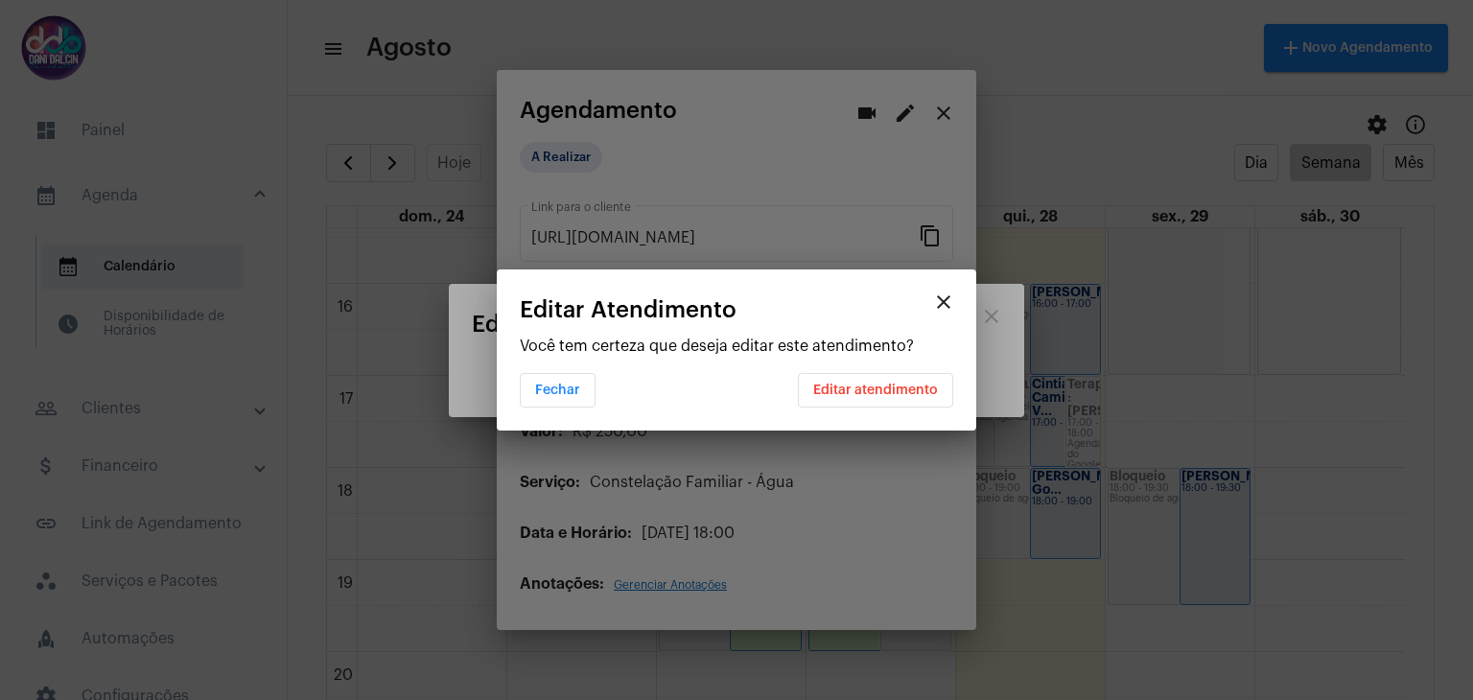
scroll to position [0, 0]
click at [860, 392] on span "Editar atendimento" at bounding box center [875, 389] width 125 height 13
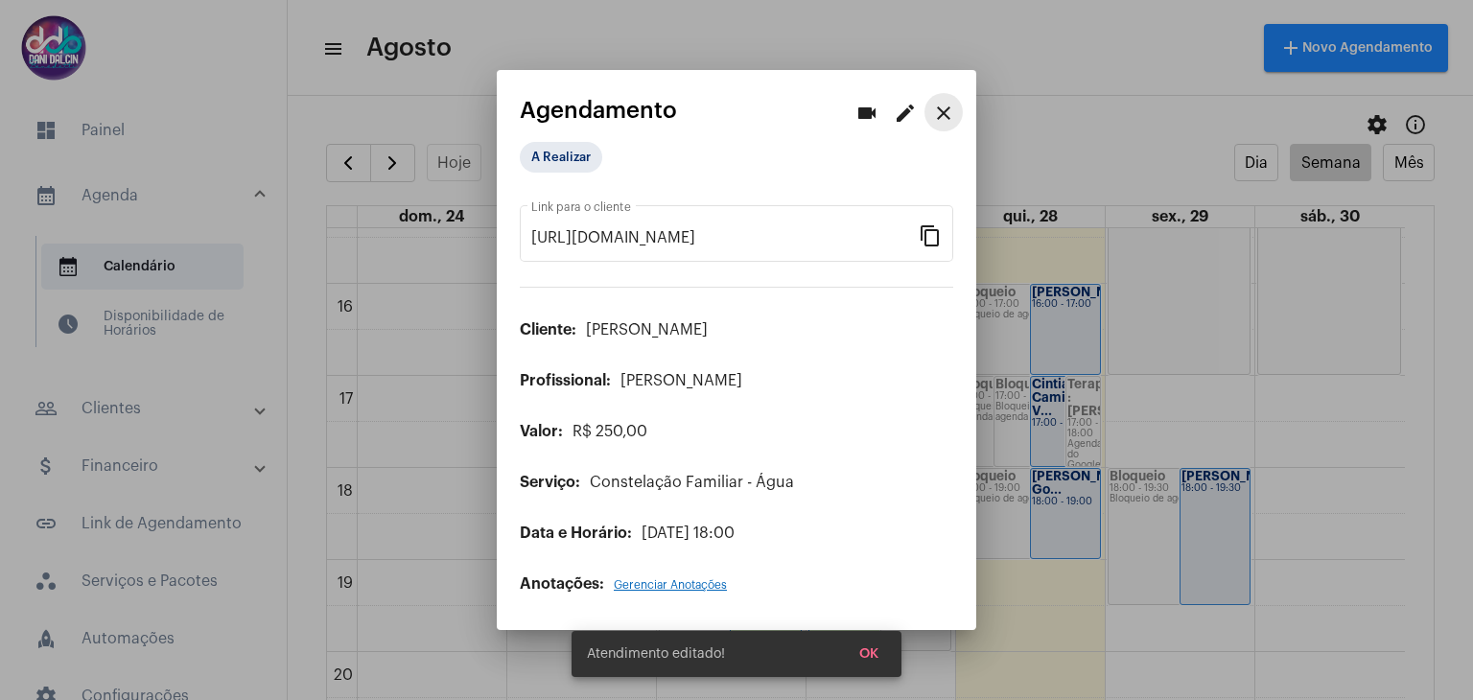
click at [939, 120] on mat-icon "close" at bounding box center [943, 113] width 23 height 23
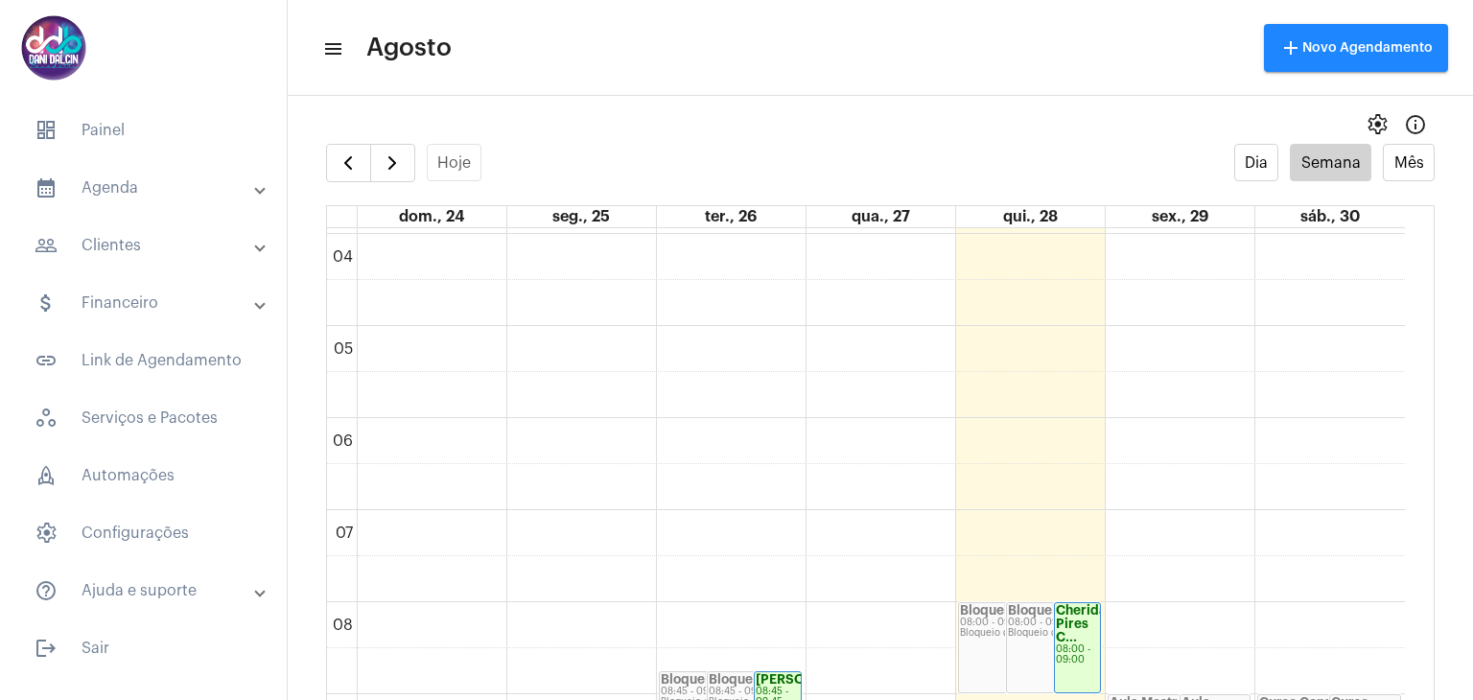
scroll to position [746, 0]
